Goal: Find specific page/section: Find specific page/section

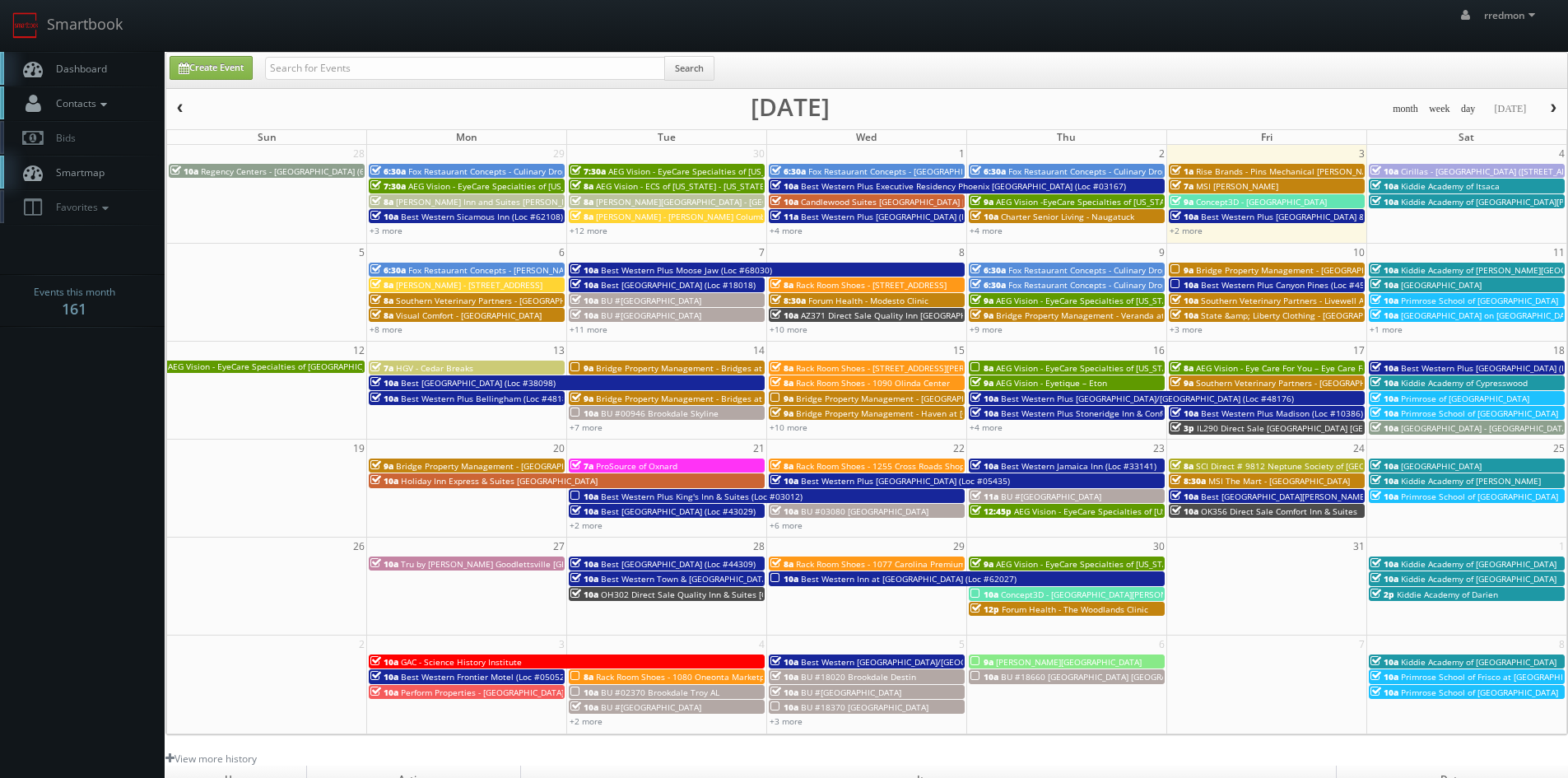
click at [105, 107] on icon at bounding box center [104, 105] width 15 height 12
click at [113, 138] on link "Manage Photographers" at bounding box center [82, 132] width 164 height 23
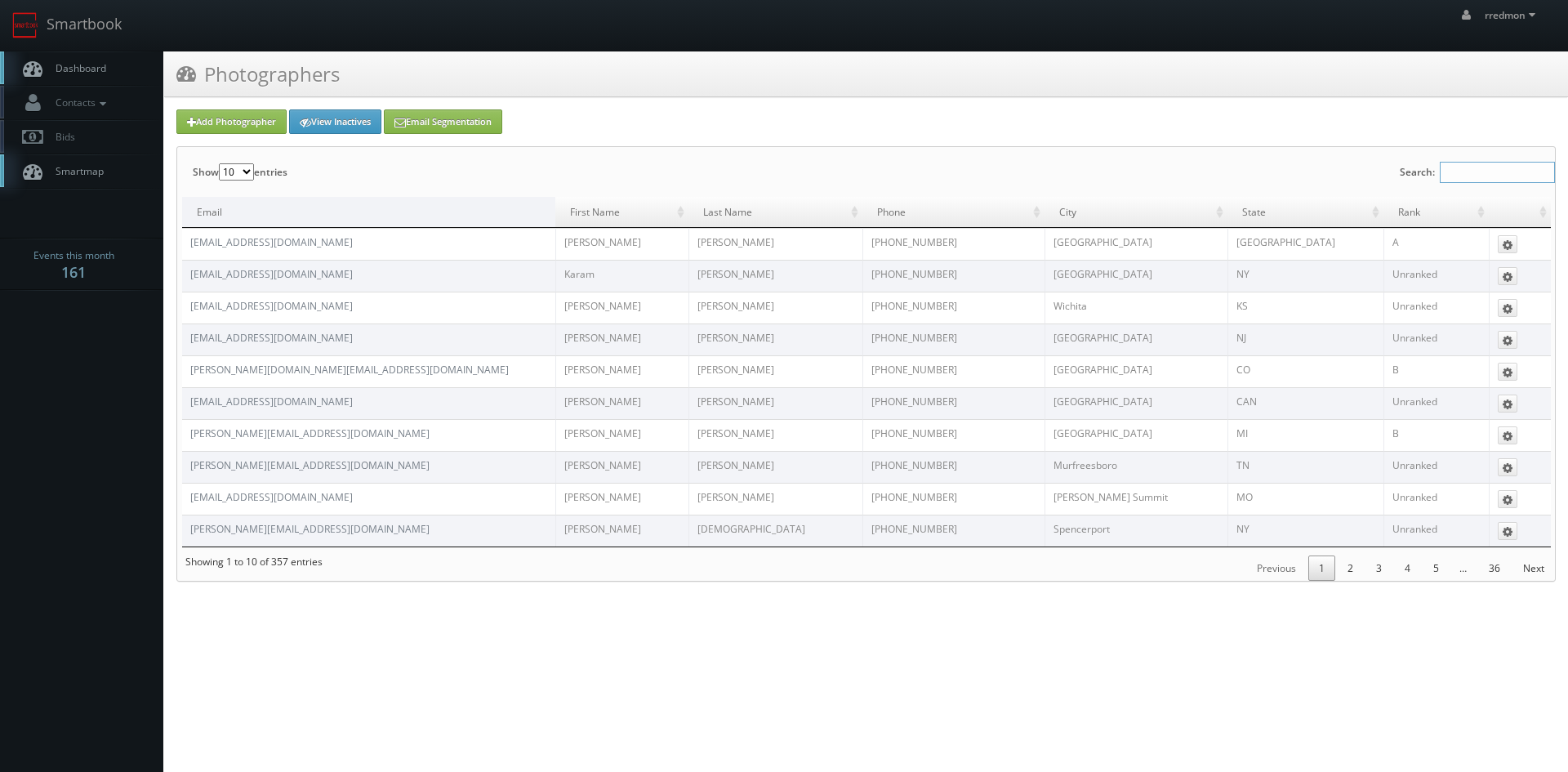
click at [1503, 177] on input "Search:" at bounding box center [1497, 172] width 115 height 21
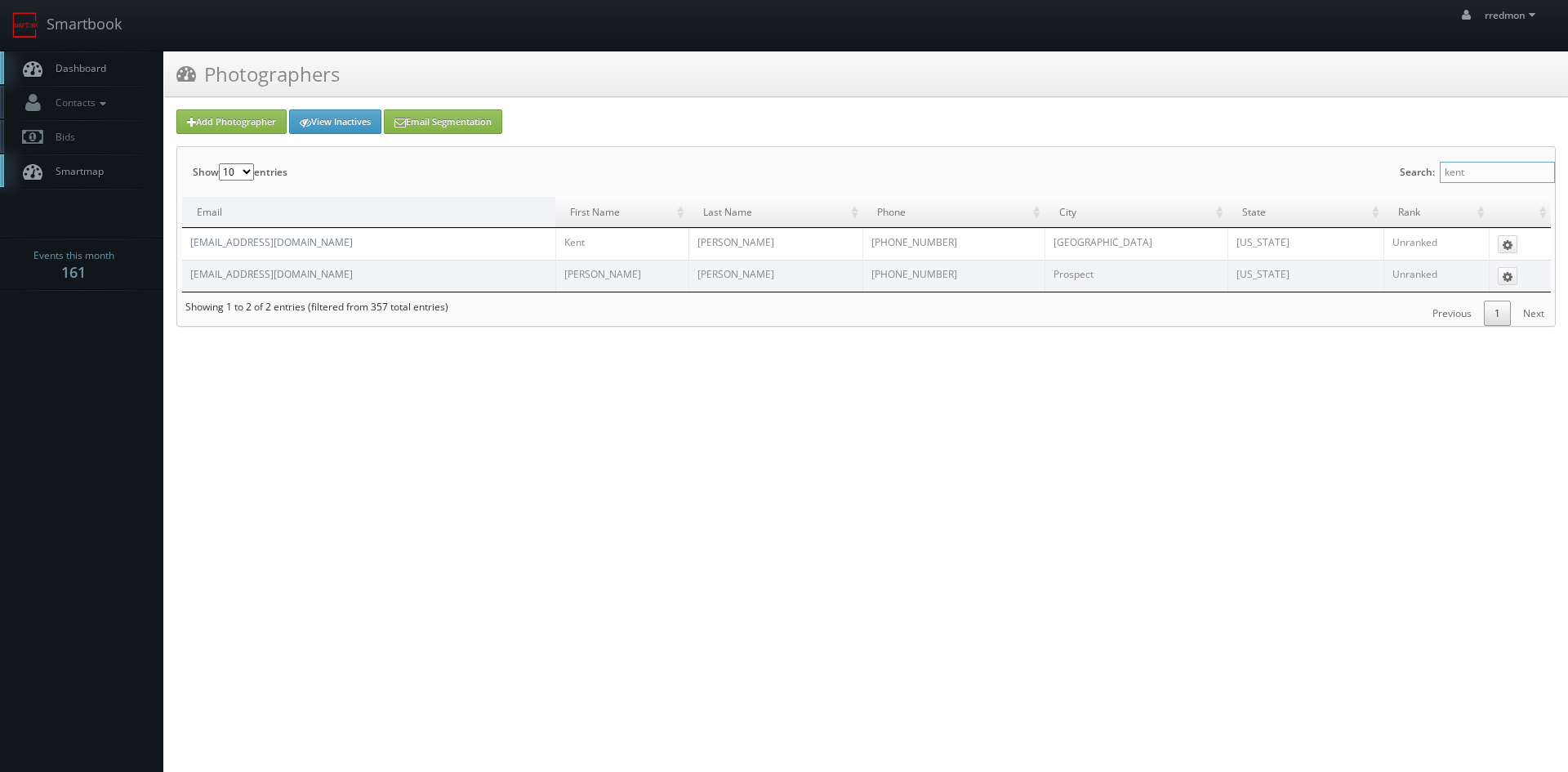
type input "kent"
click at [124, 67] on link "Dashboard" at bounding box center [82, 68] width 163 height 34
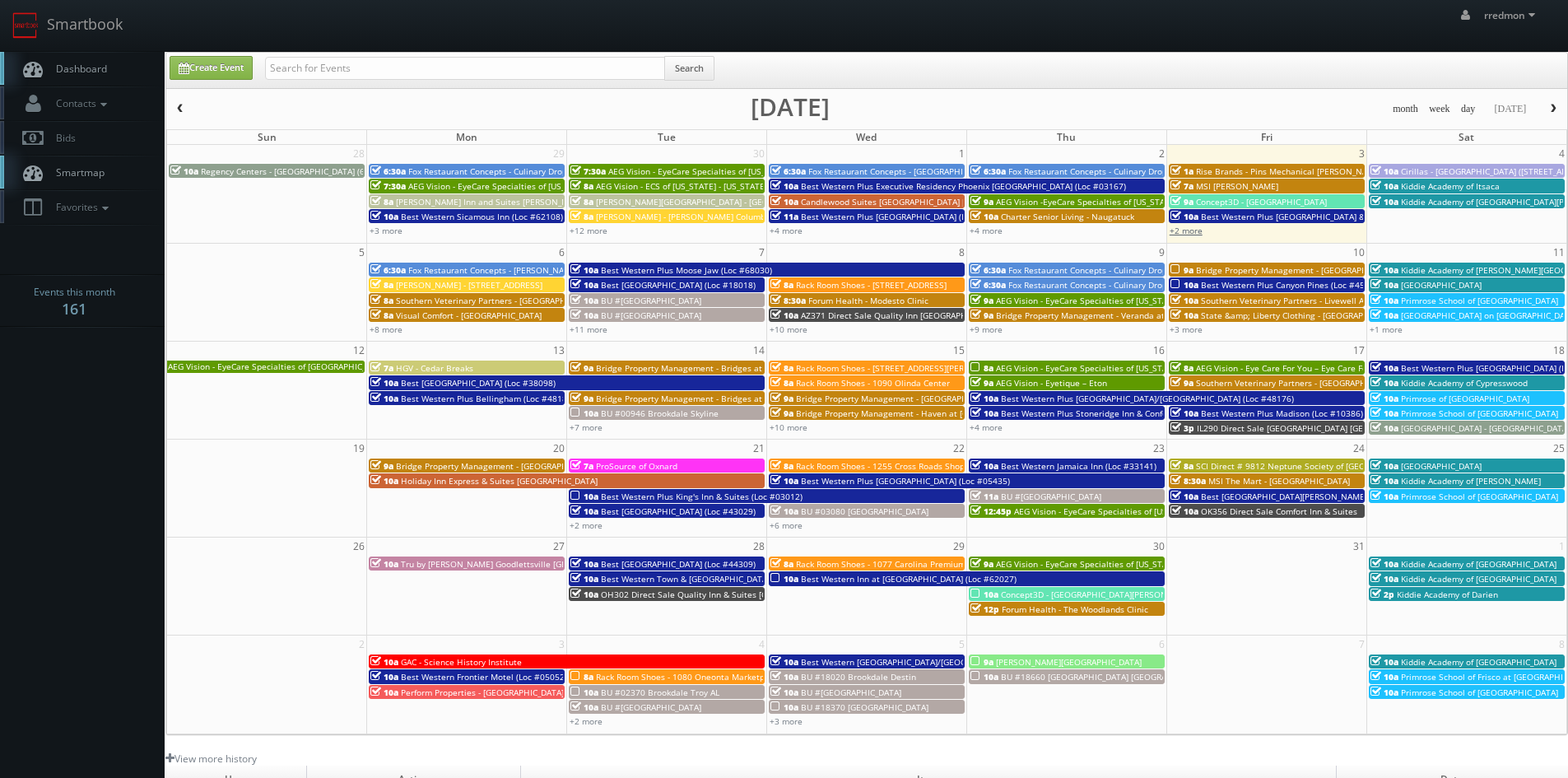
click at [1178, 235] on link "+2 more" at bounding box center [1186, 230] width 33 height 12
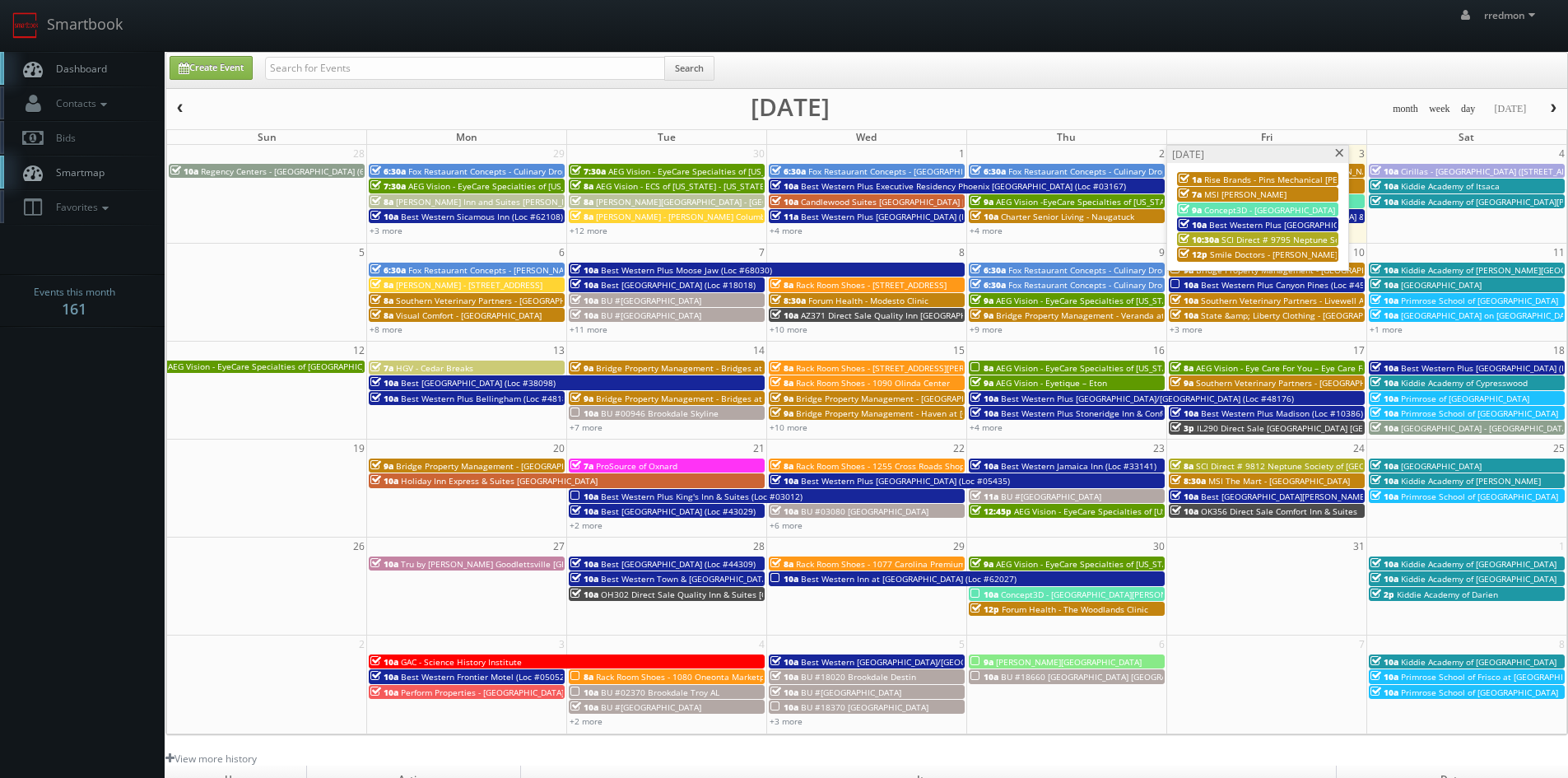
click at [1336, 152] on span at bounding box center [1340, 154] width 11 height 9
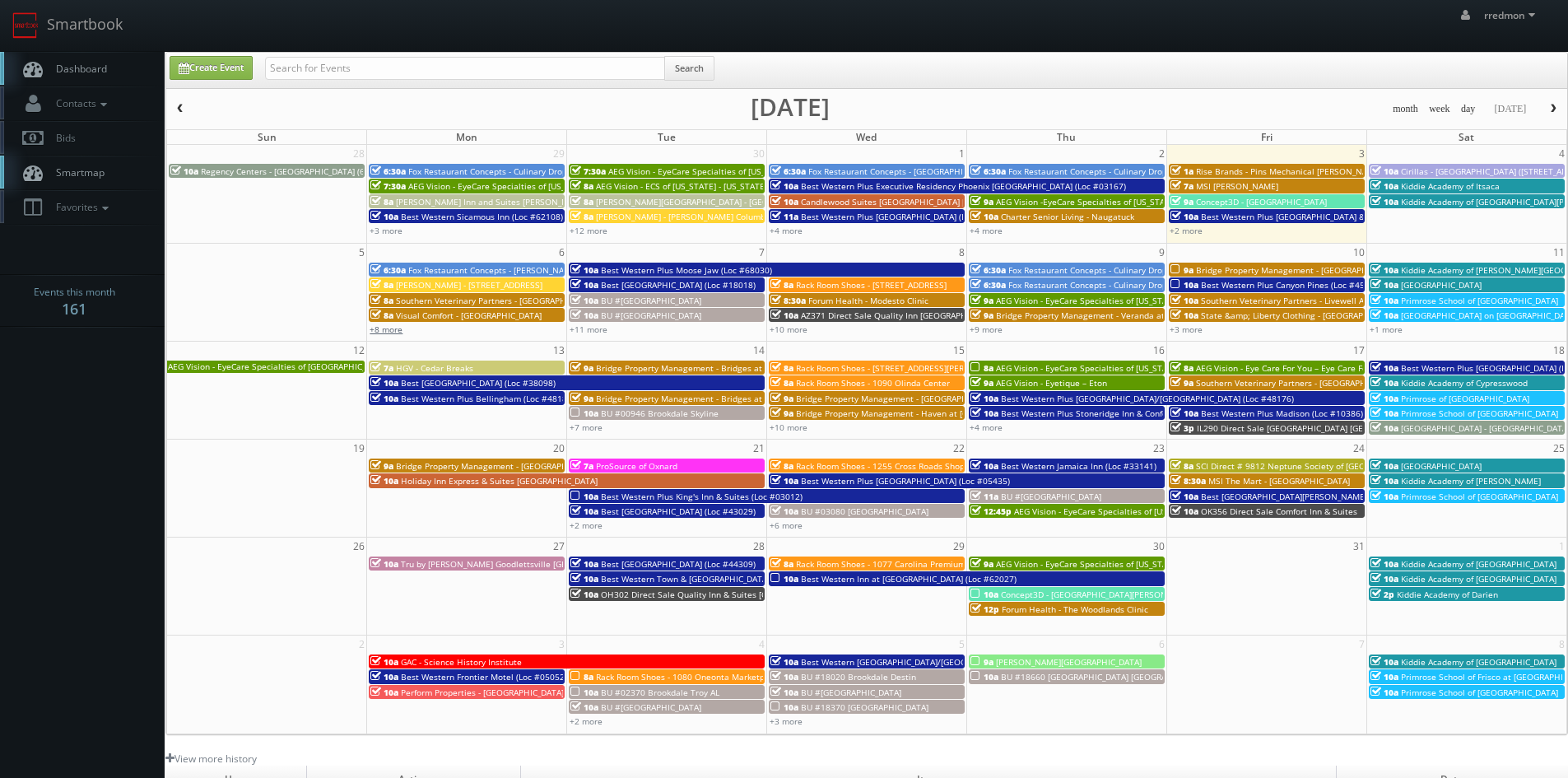
click at [389, 331] on link "+8 more" at bounding box center [386, 329] width 33 height 12
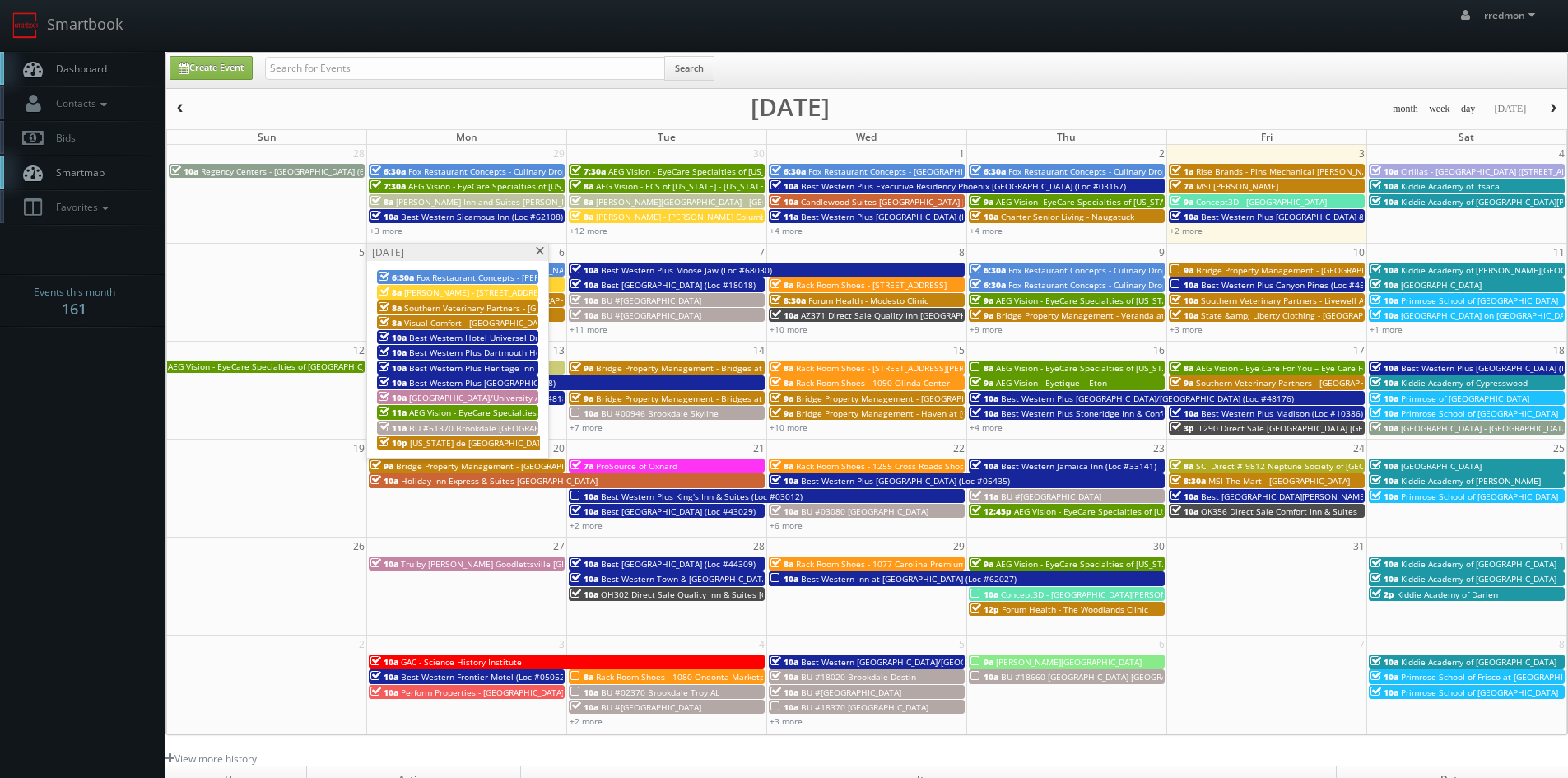
click at [538, 251] on span at bounding box center [540, 251] width 11 height 9
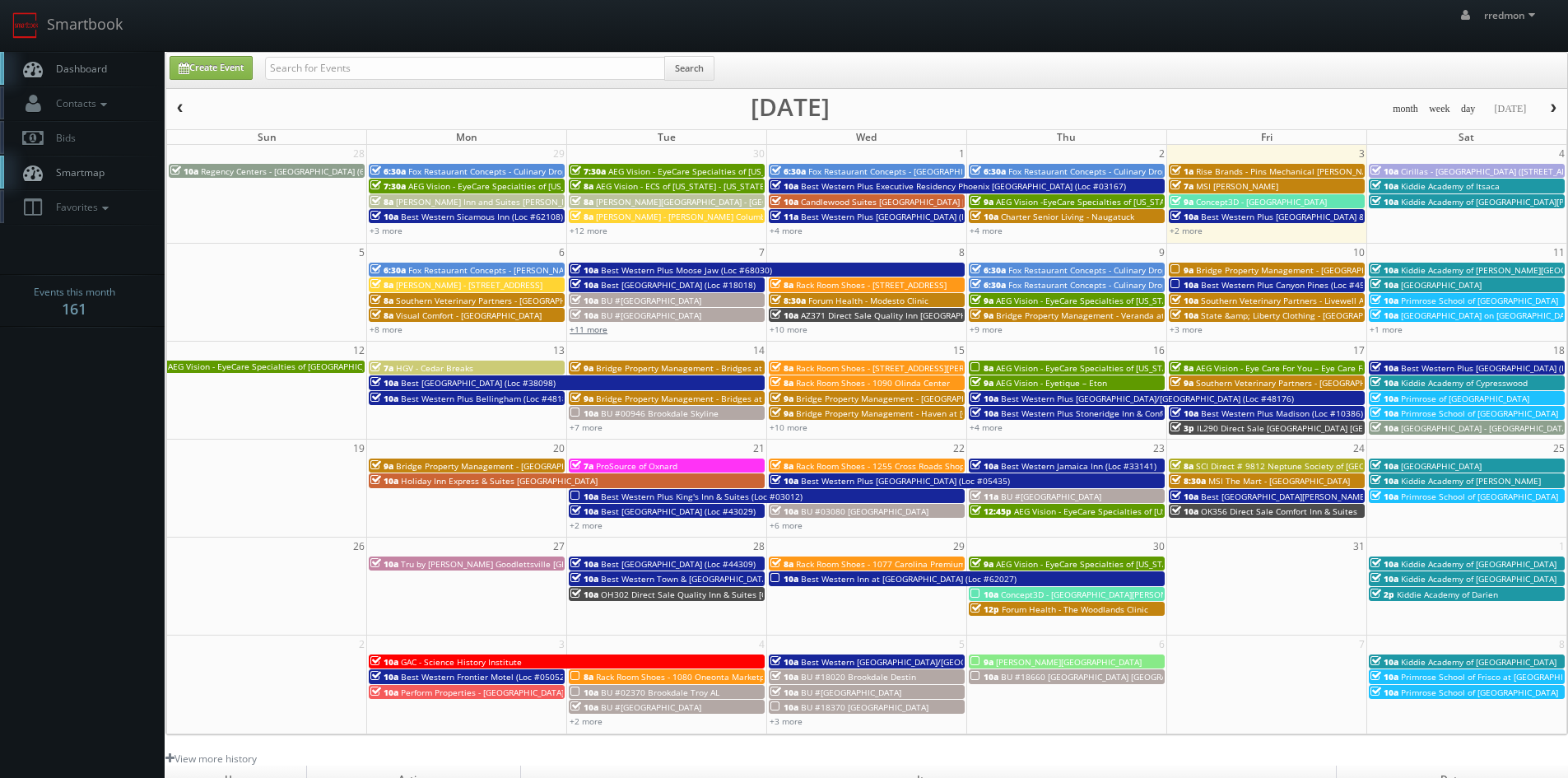
click at [591, 333] on link "+11 more" at bounding box center [589, 329] width 38 height 12
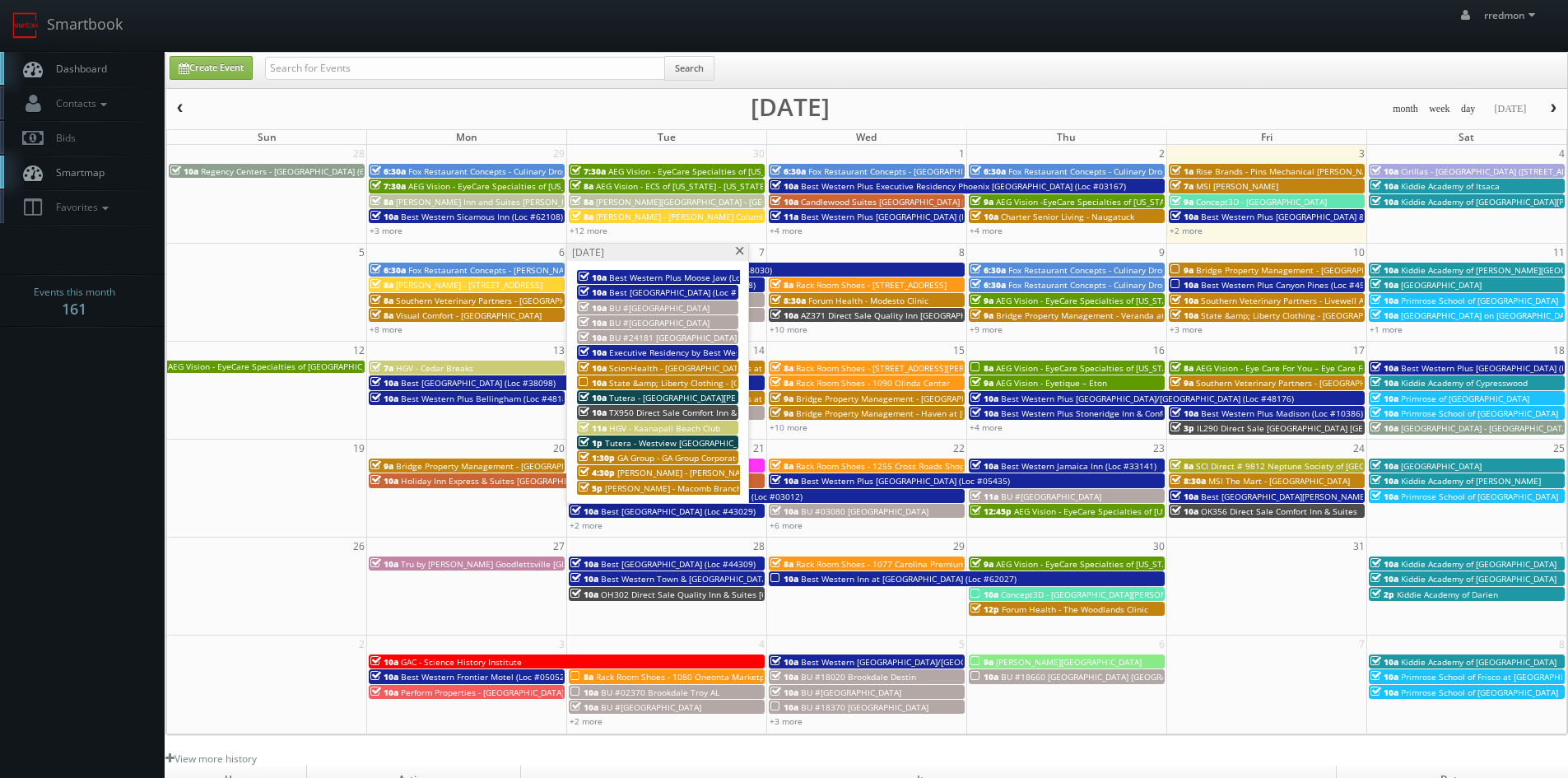
click at [741, 251] on span at bounding box center [740, 251] width 11 height 9
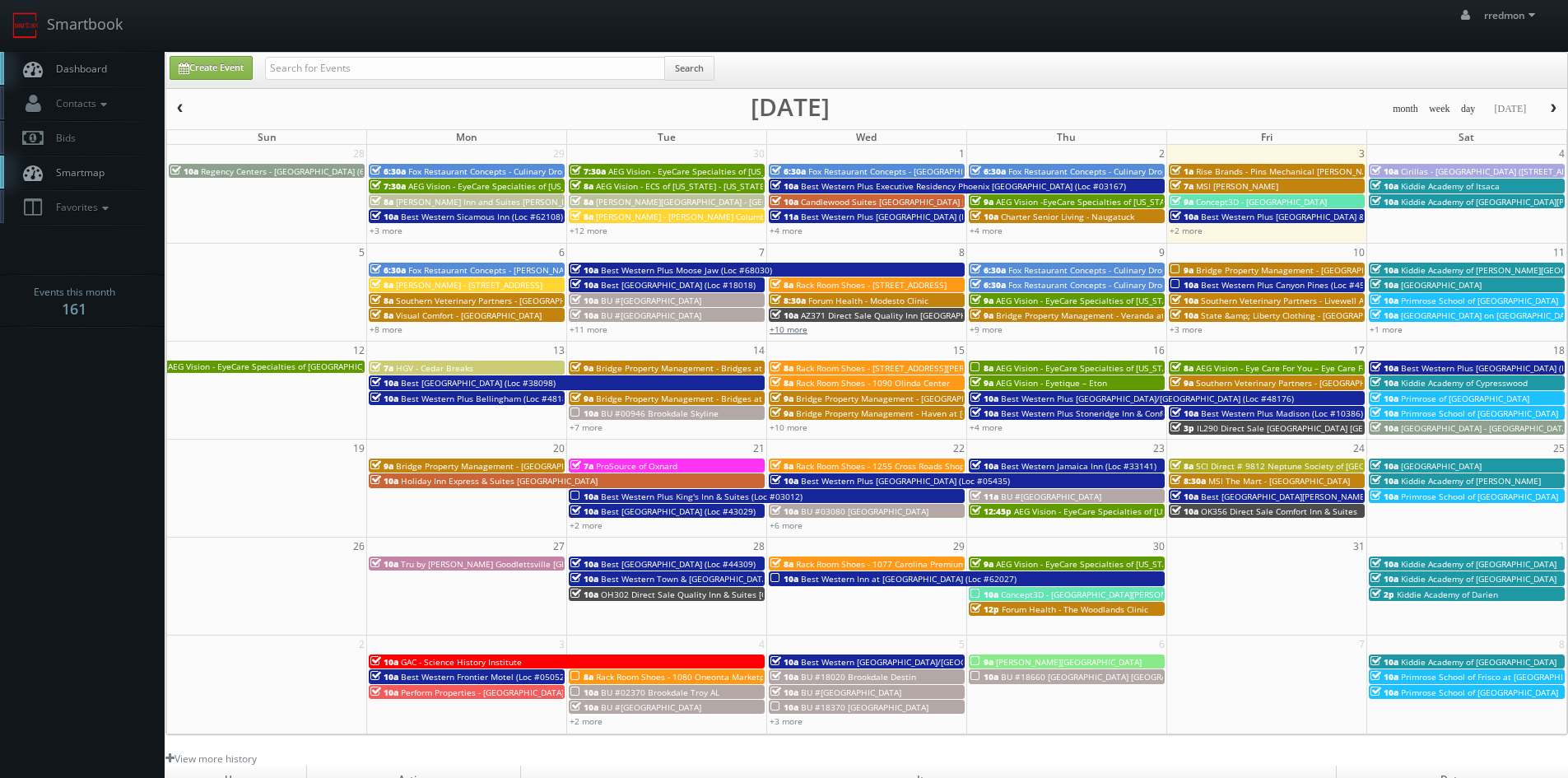
click at [793, 327] on link "+10 more" at bounding box center [788, 329] width 38 height 12
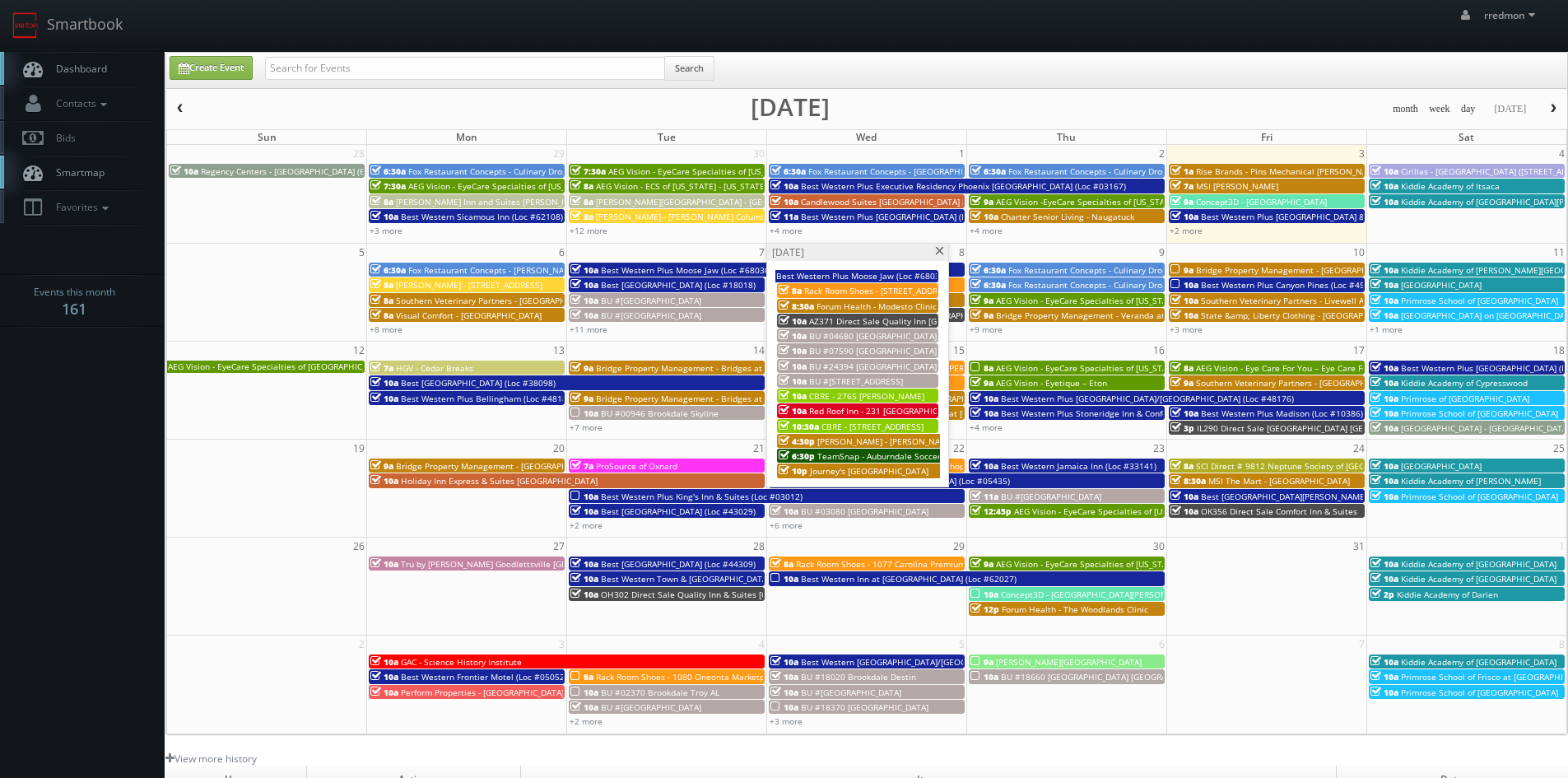
click at [943, 253] on span at bounding box center [940, 251] width 11 height 9
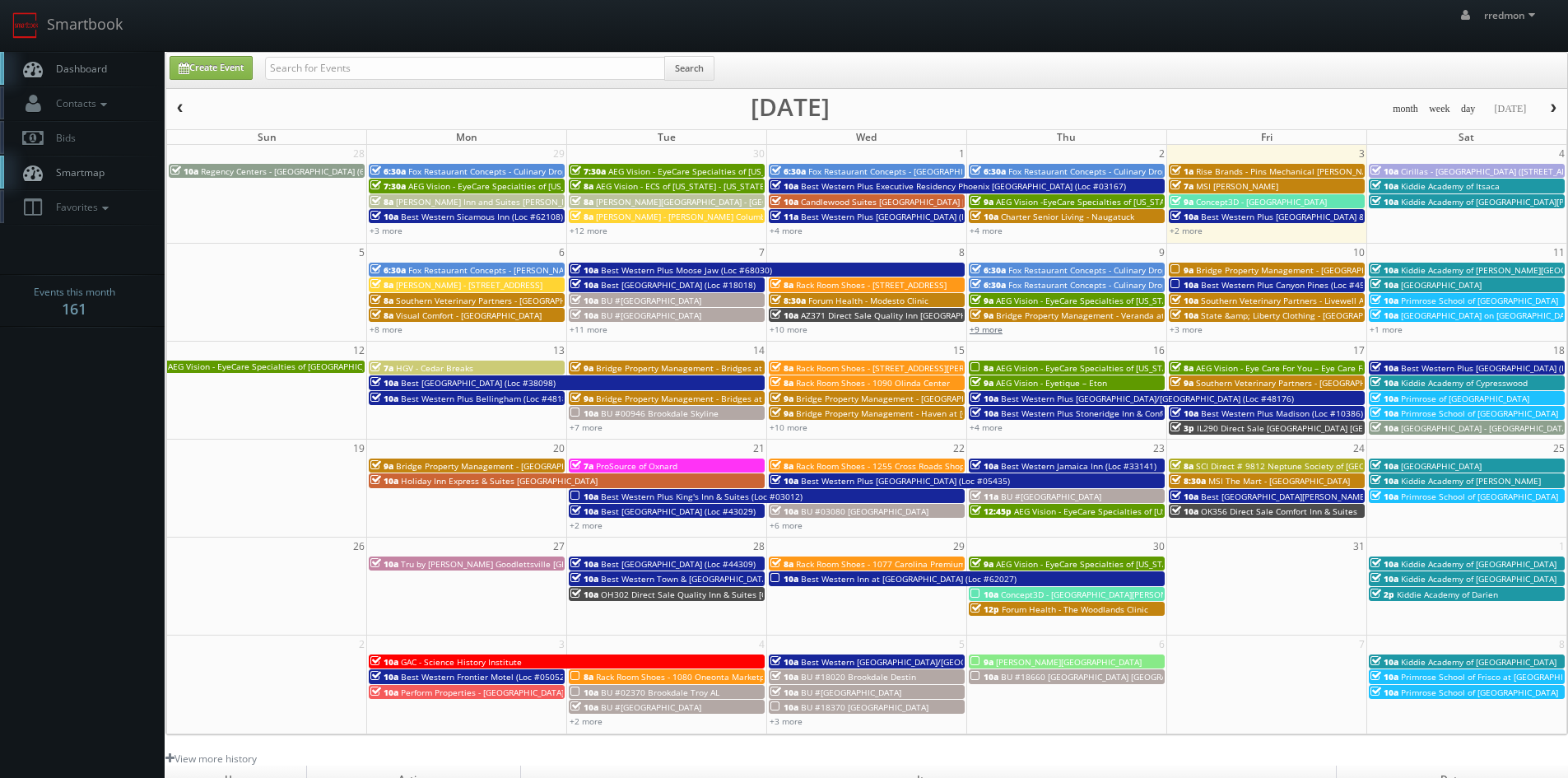
click at [991, 330] on link "+9 more" at bounding box center [985, 329] width 33 height 12
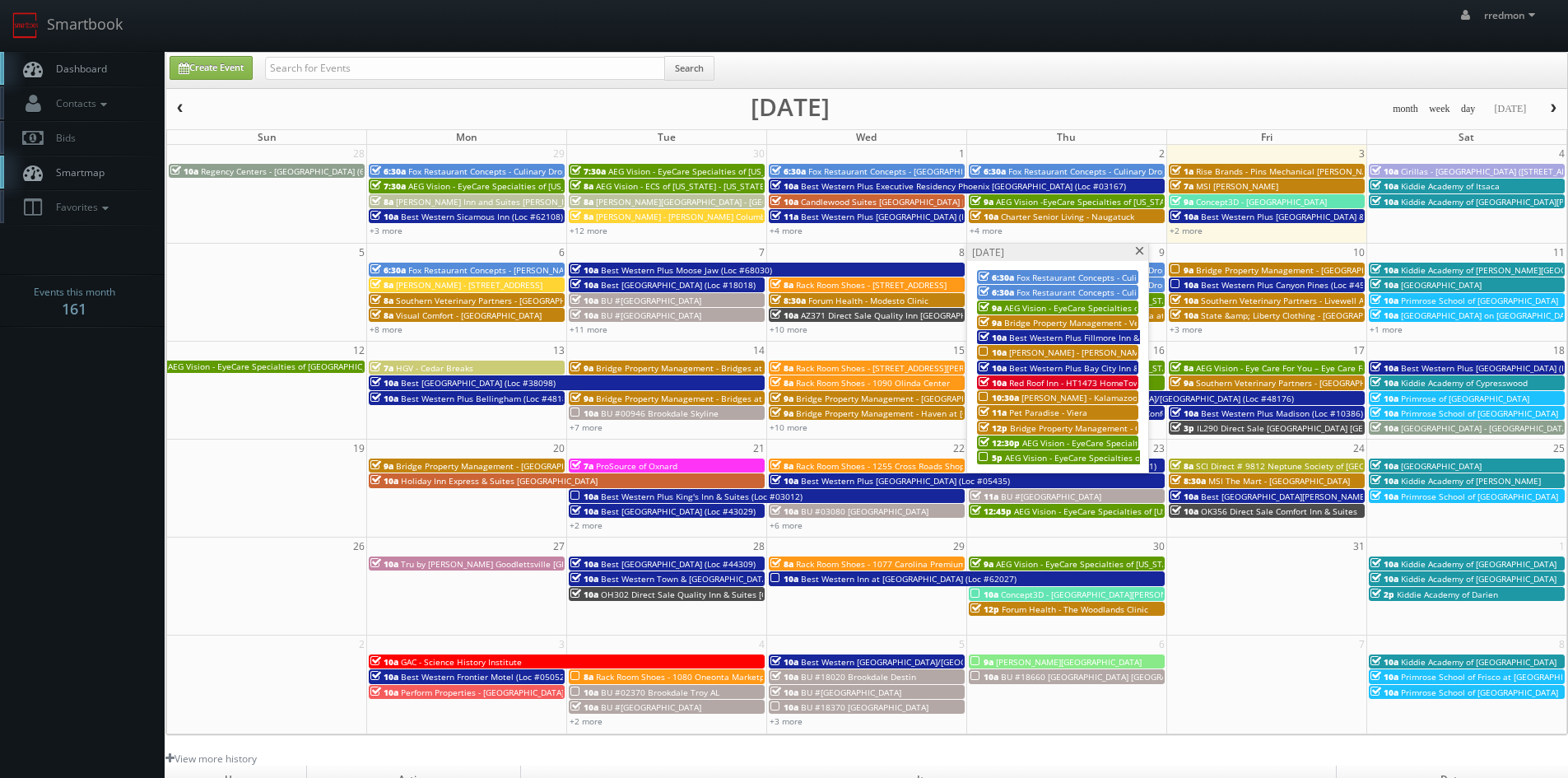
click at [1142, 253] on span at bounding box center [1140, 251] width 11 height 9
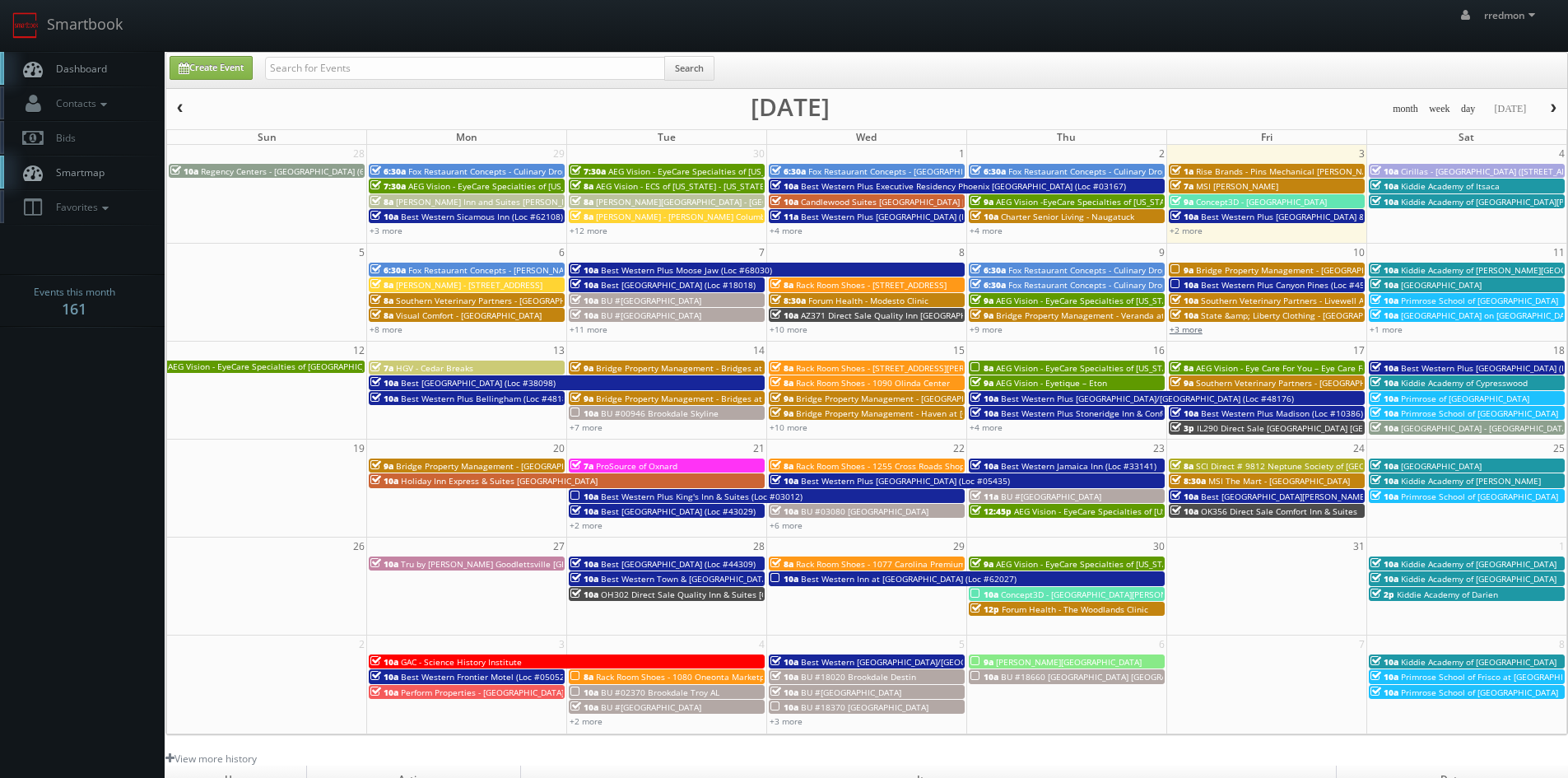
click at [1198, 327] on link "+3 more" at bounding box center [1186, 329] width 33 height 12
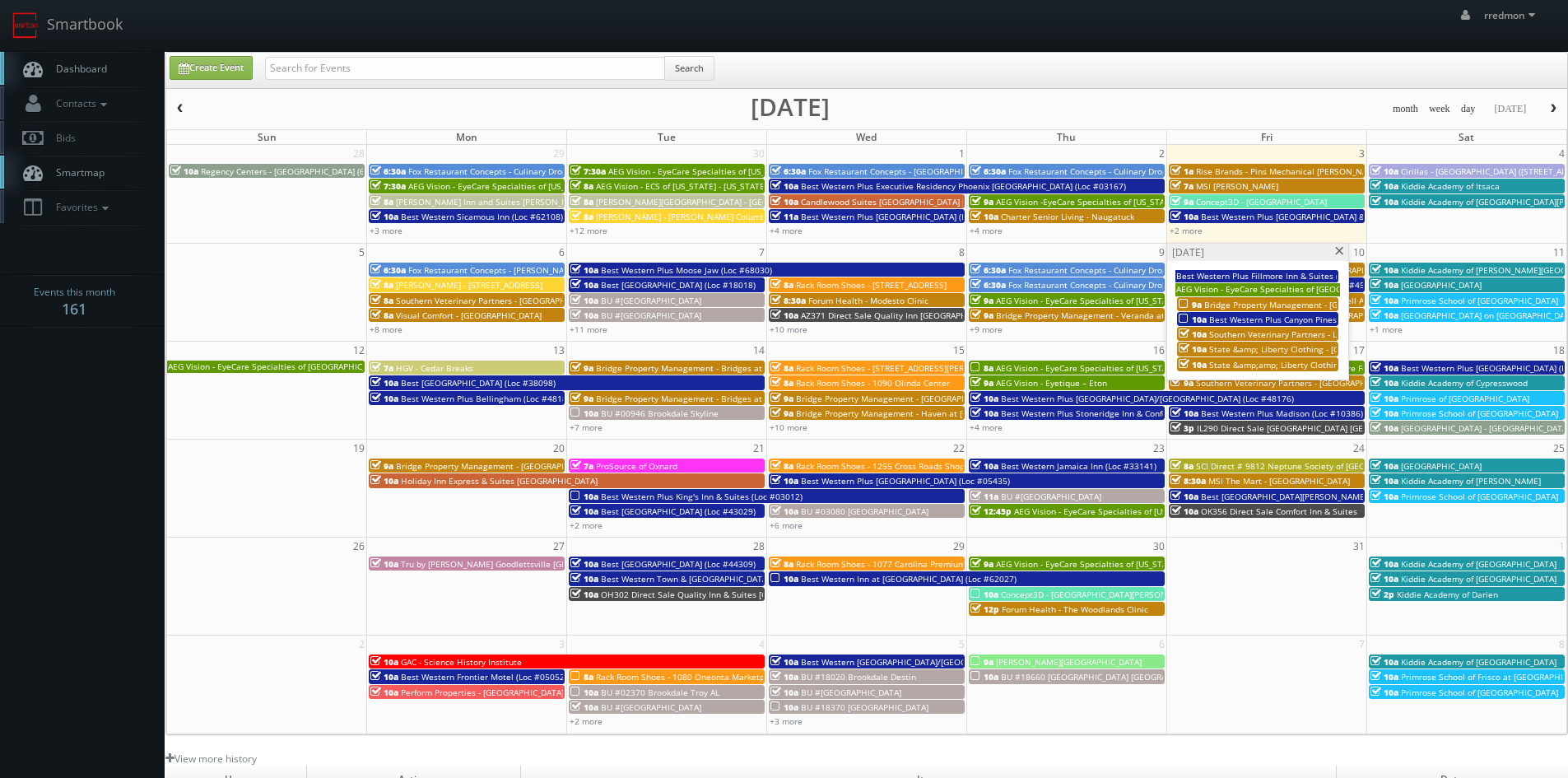
click at [1303, 305] on span "Bridge Property Management - [GEOGRAPHIC_DATA]" at bounding box center [1307, 304] width 205 height 12
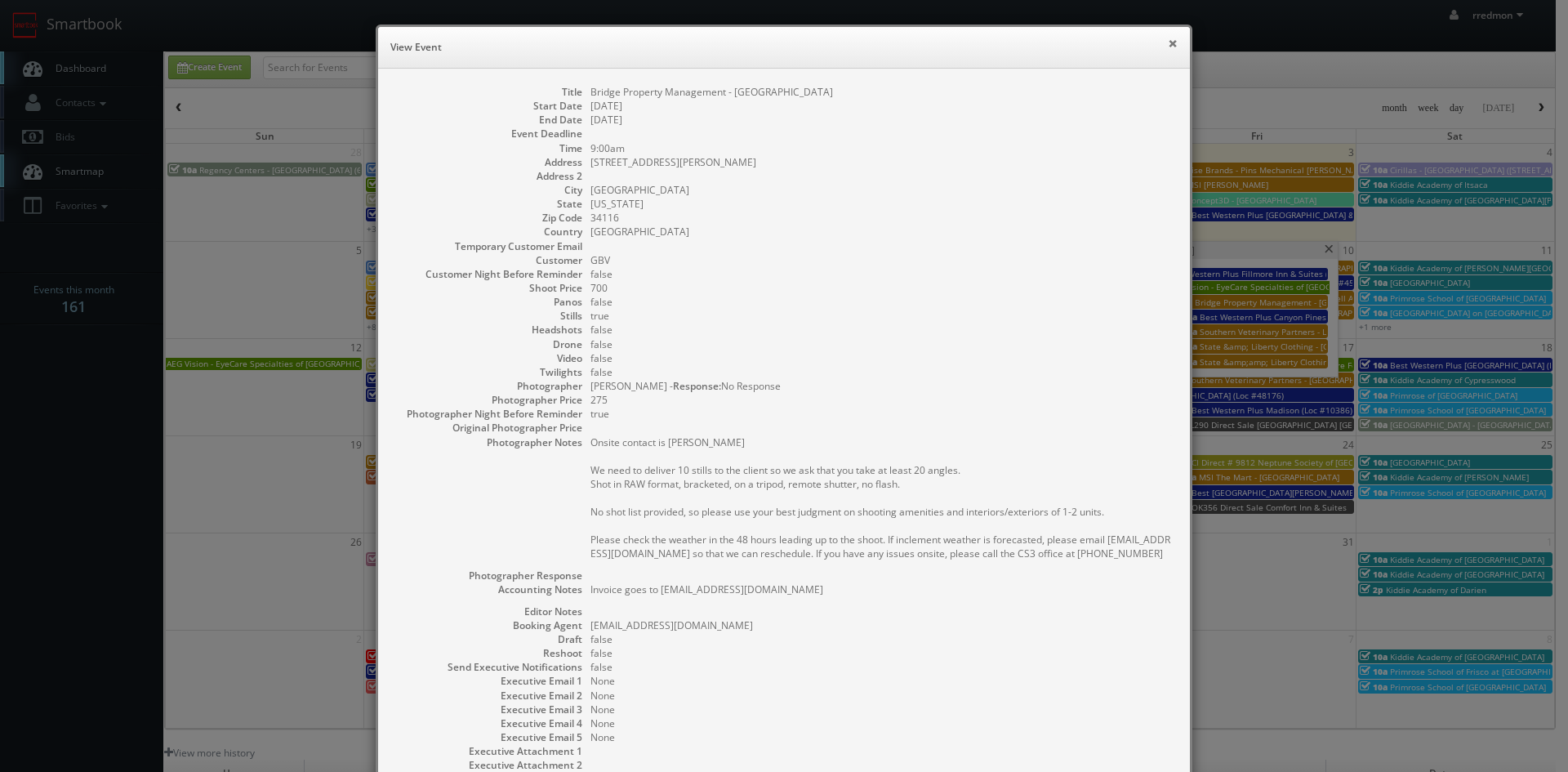
click at [1168, 45] on button "×" at bounding box center [1173, 43] width 10 height 12
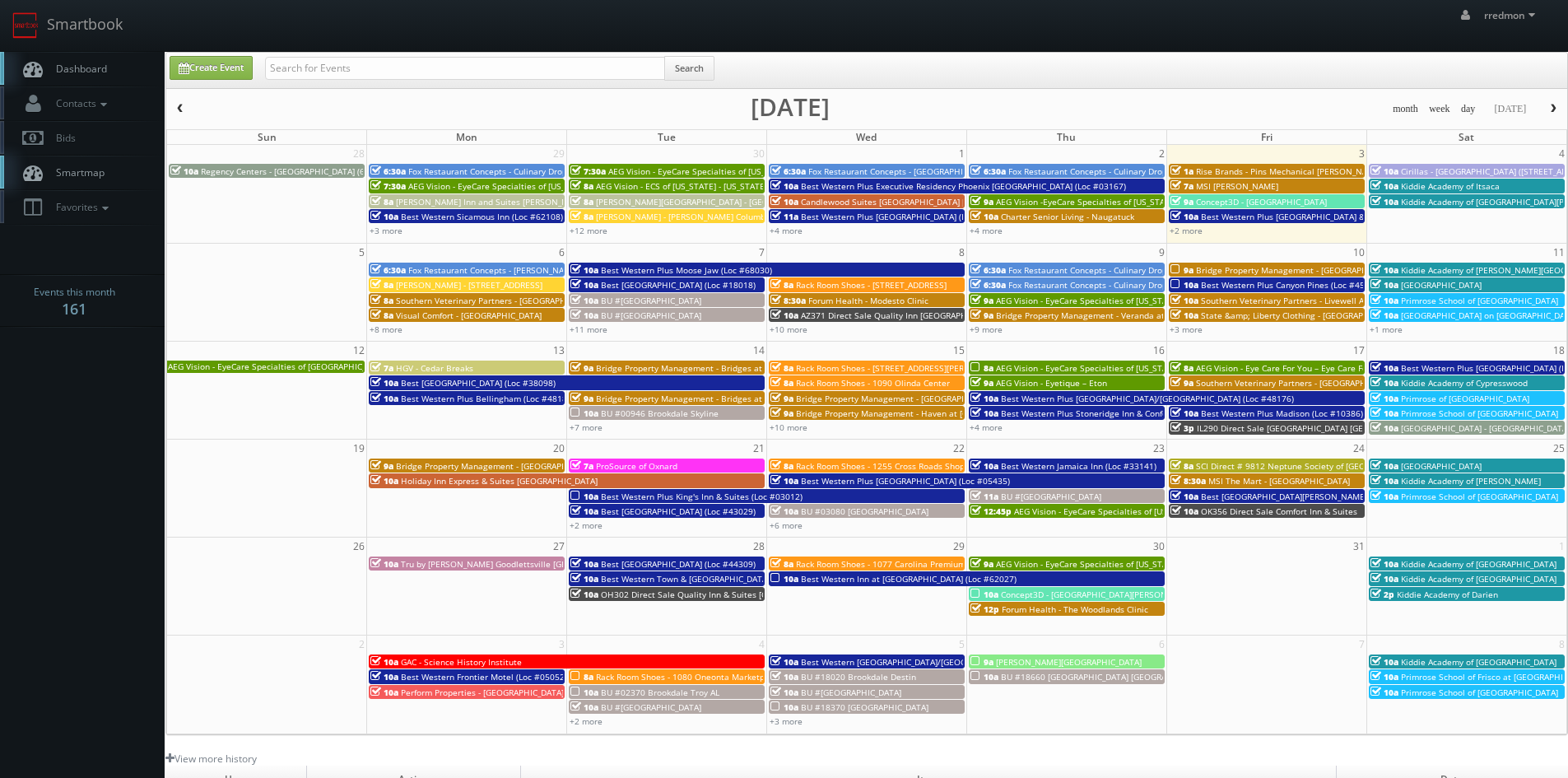
click at [1230, 280] on span "Best Western Plus Canyon Pines (Loc #45083)" at bounding box center [1291, 284] width 181 height 12
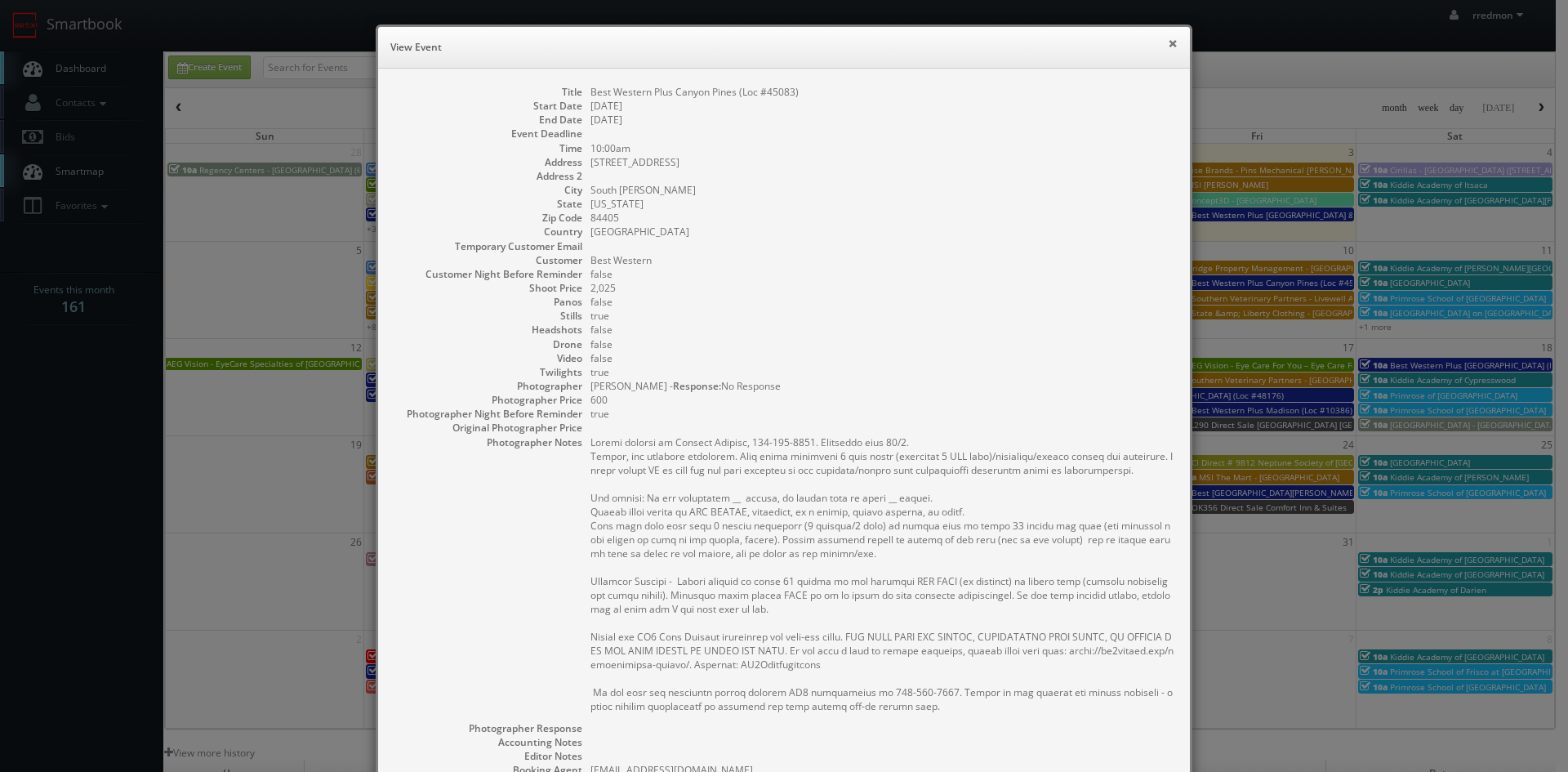
click at [1168, 45] on button "×" at bounding box center [1173, 43] width 10 height 12
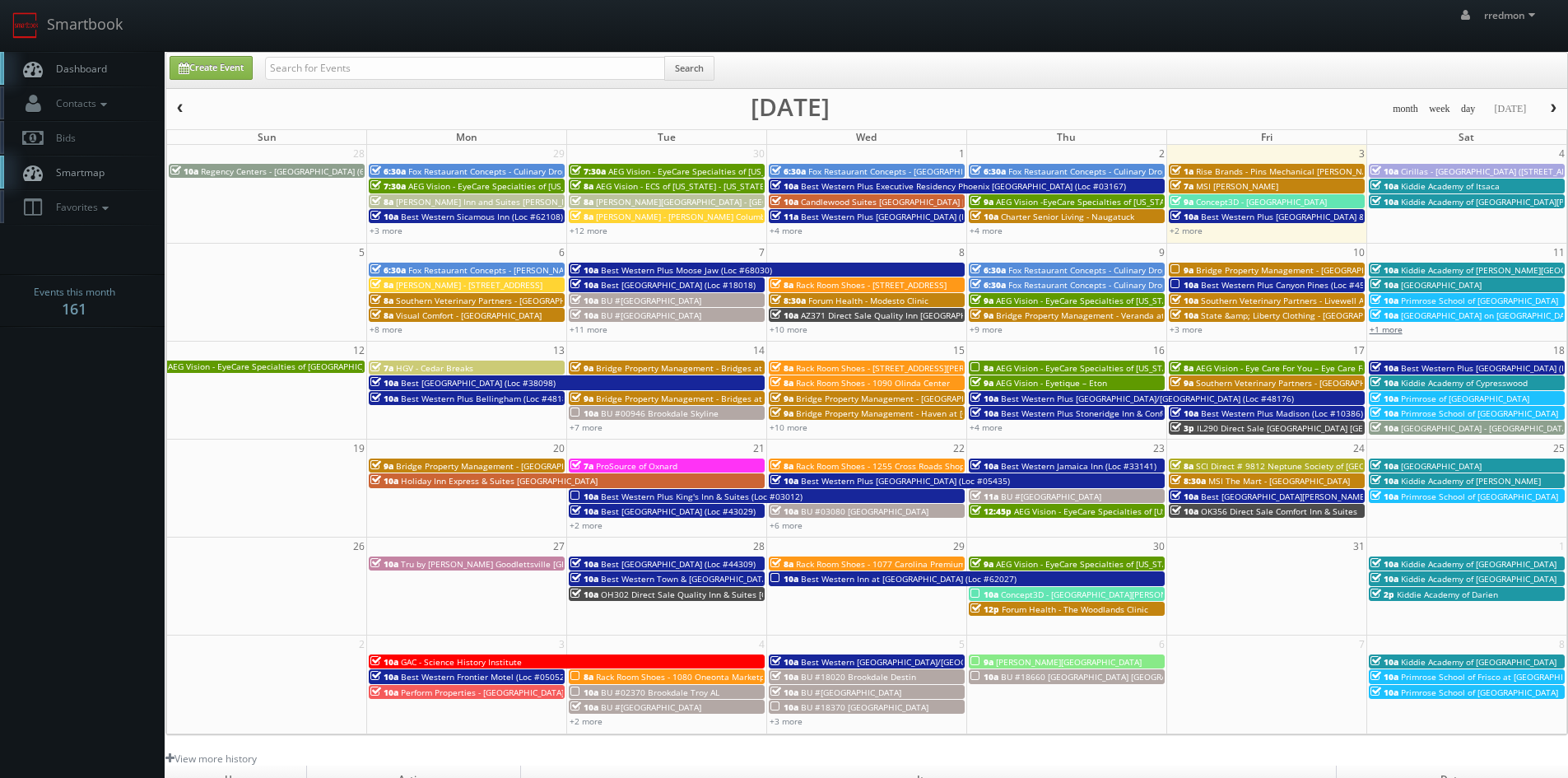
click at [1388, 327] on link "+1 more" at bounding box center [1386, 329] width 33 height 12
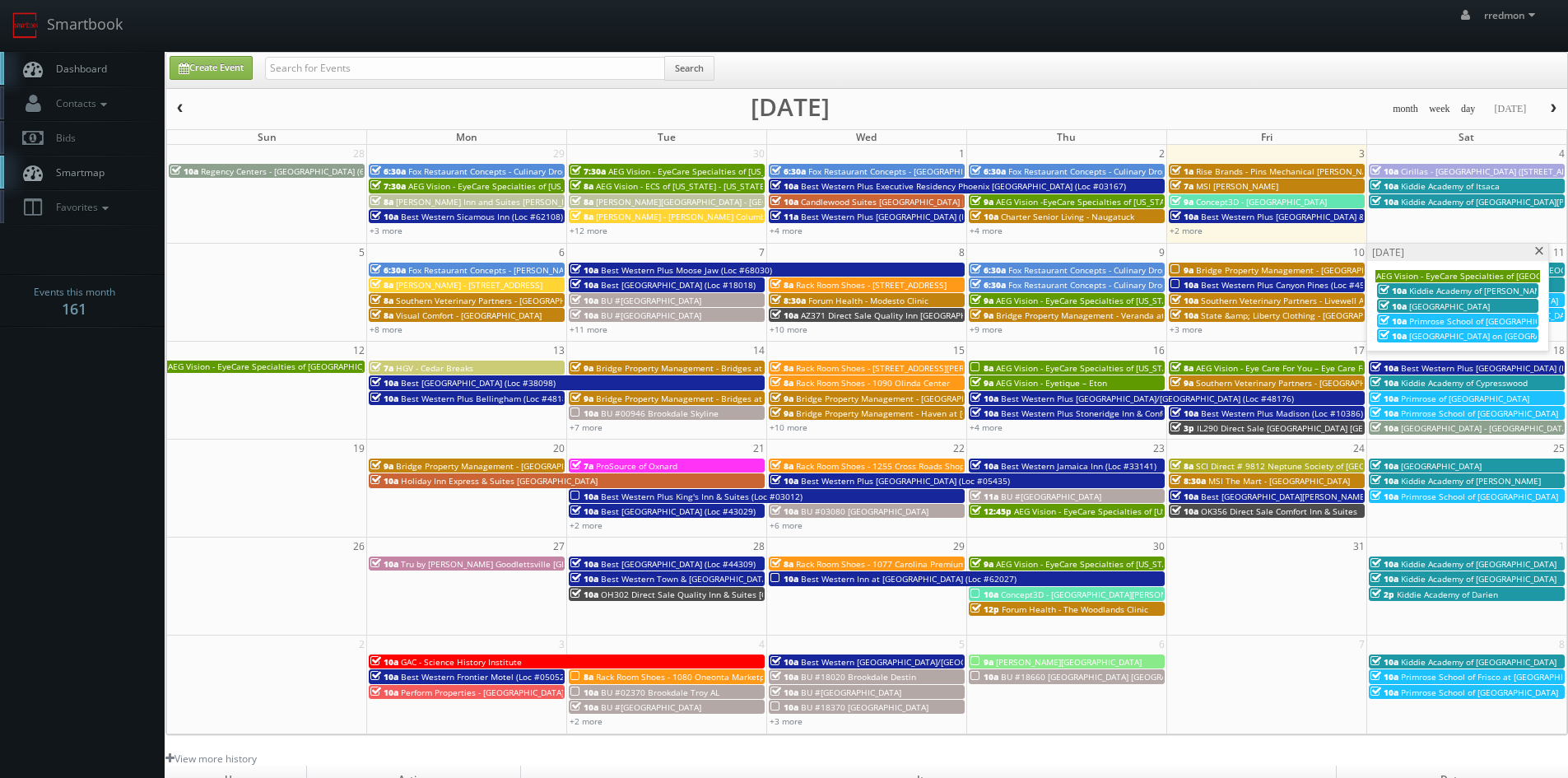
click at [1534, 252] on span at bounding box center [1539, 251] width 11 height 9
